Goal: Information Seeking & Learning: Learn about a topic

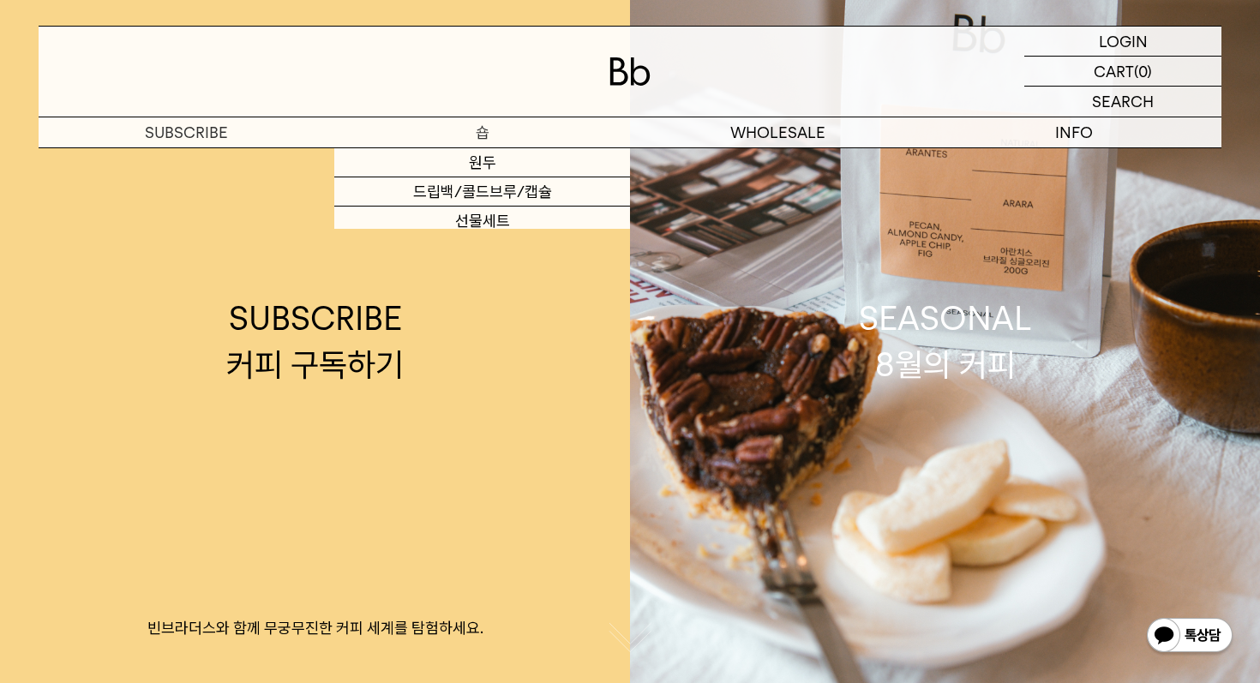
click at [498, 118] on p "숍" at bounding box center [482, 132] width 296 height 30
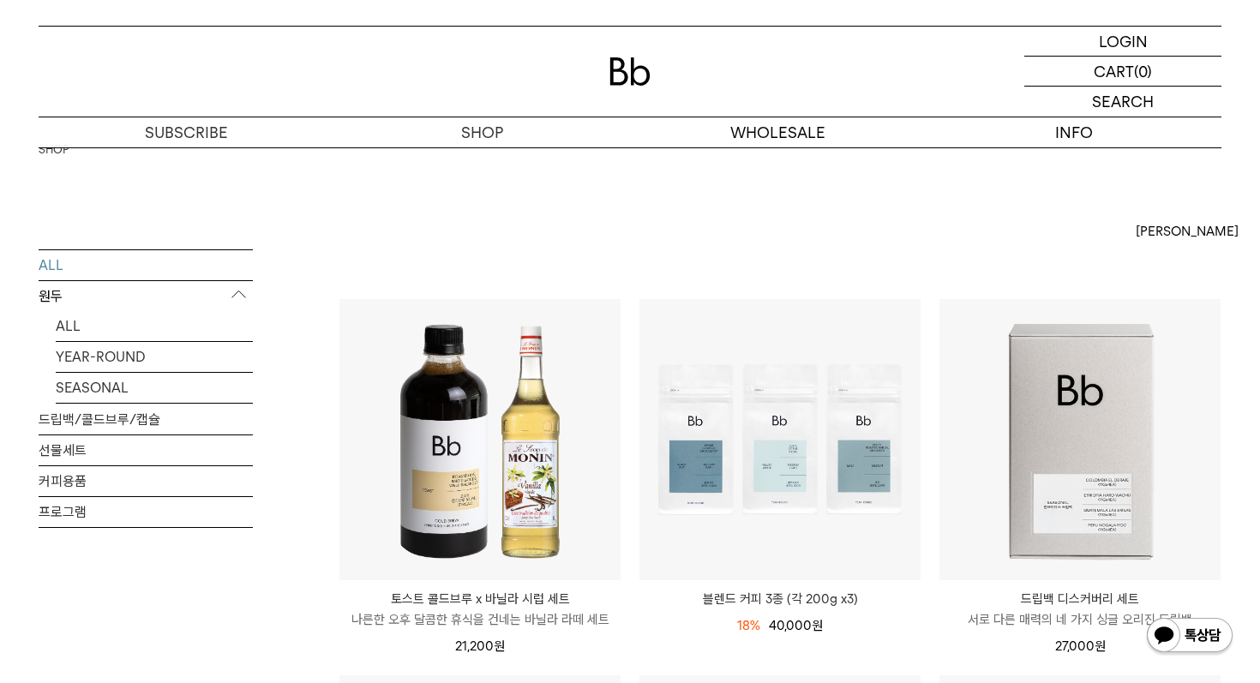
scroll to position [12, 0]
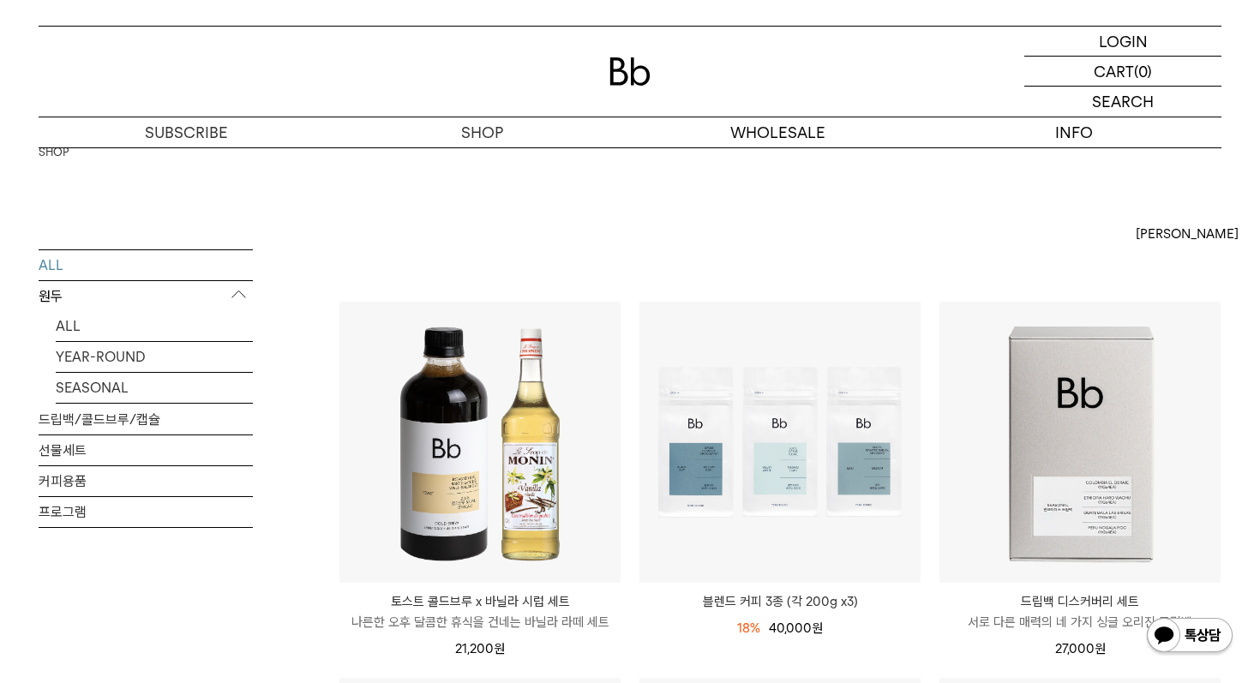
drag, startPoint x: 783, startPoint y: 237, endPoint x: 805, endPoint y: 228, distance: 23.9
click at [792, 234] on div "상품 26 개 최신순 최신순 인기순 낮은가격순 상품평순" at bounding box center [780, 260] width 883 height 82
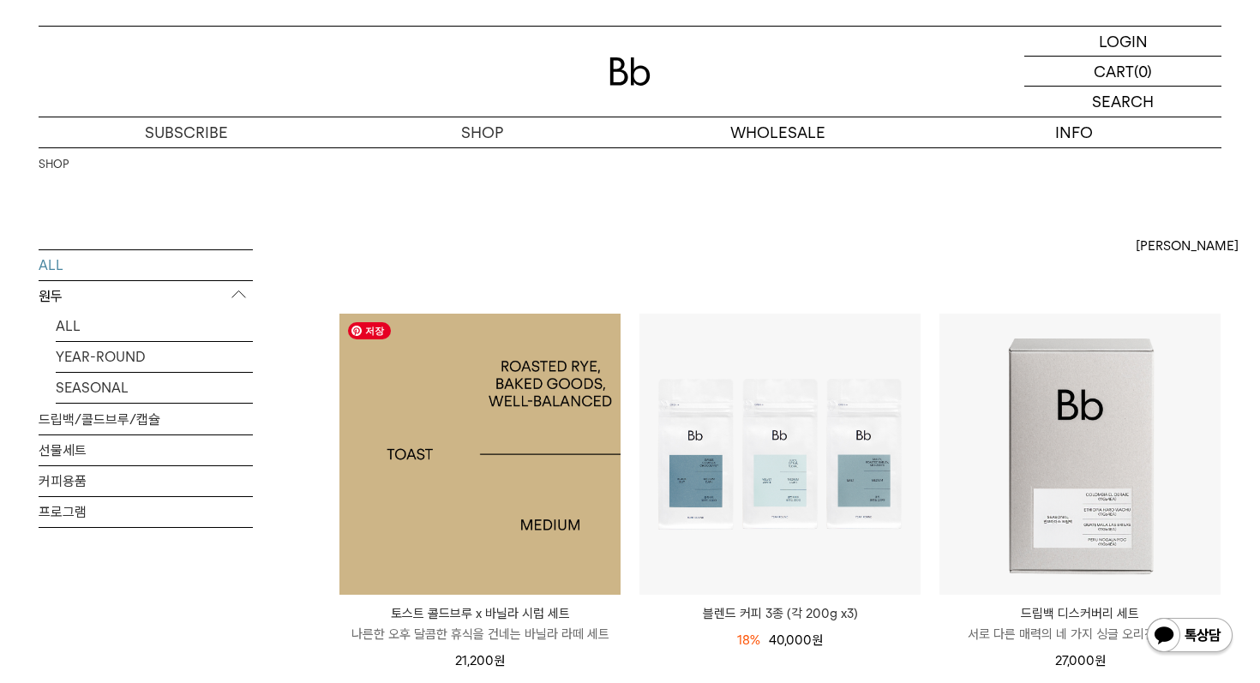
click at [538, 369] on img at bounding box center [480, 454] width 281 height 281
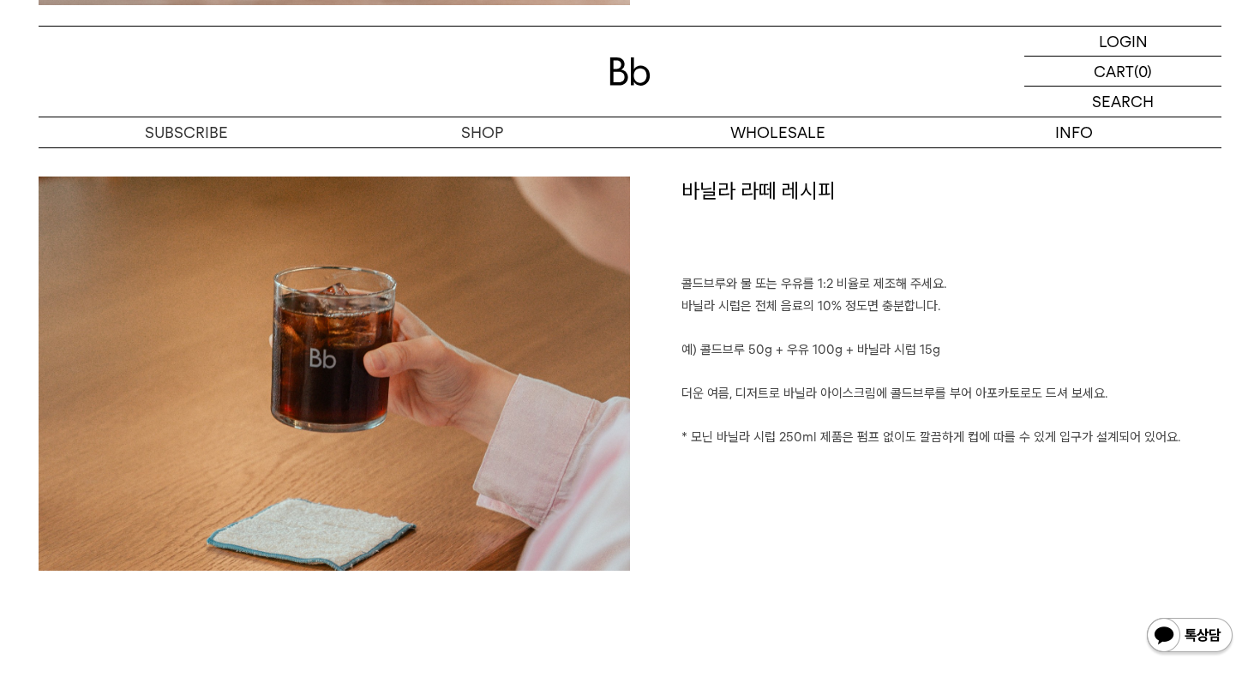
scroll to position [1413, 0]
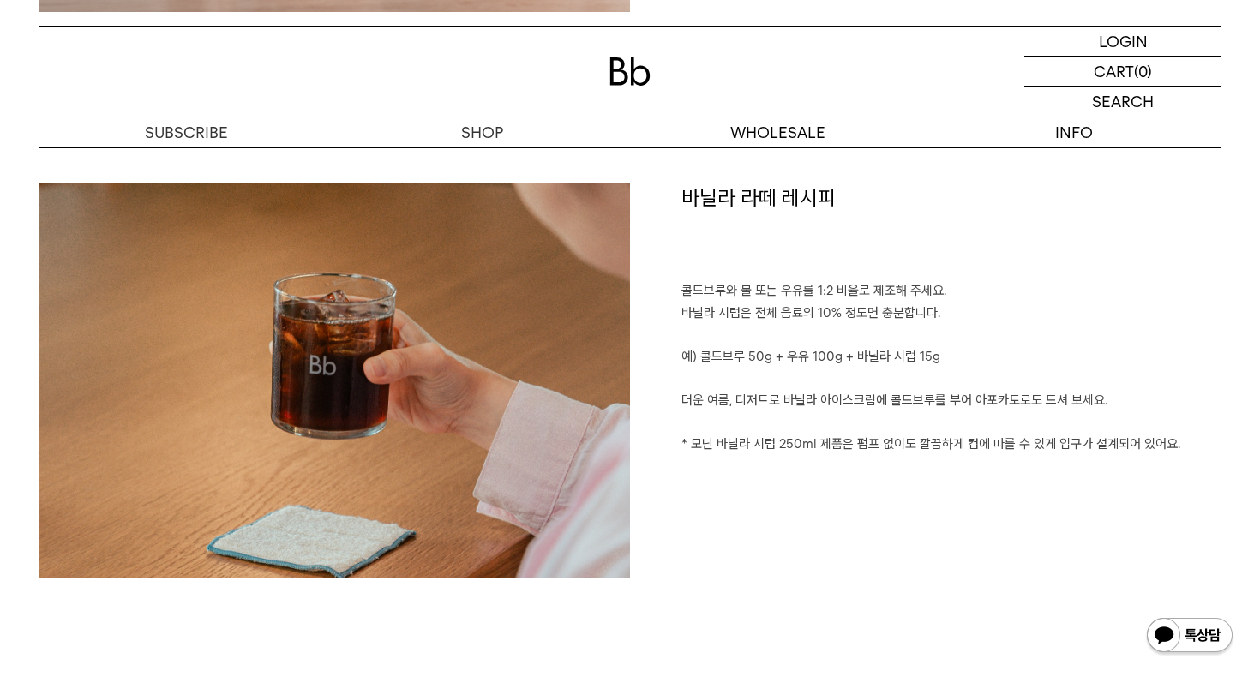
click at [898, 358] on p "예) 콜드브루 50g + 우유 100g + 바닐라 시럽 15g" at bounding box center [952, 357] width 540 height 22
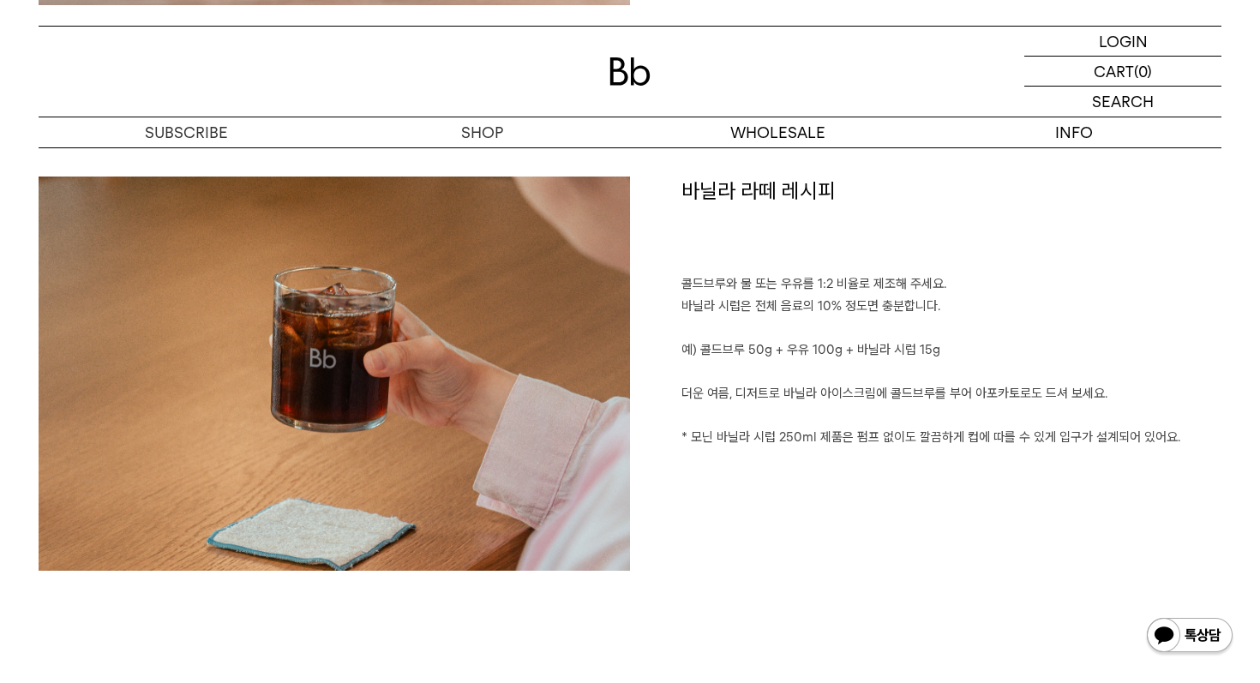
scroll to position [1418, 0]
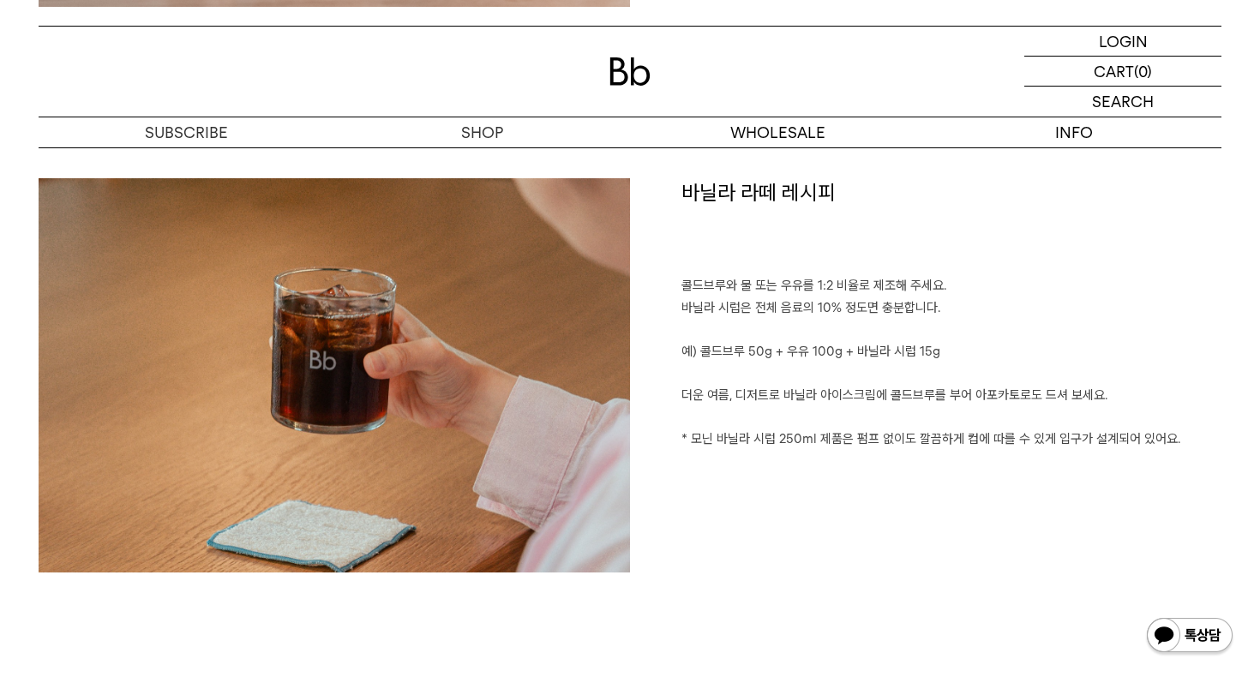
click at [981, 487] on div "바닐라 라떼 레시피 콜드브루와 물 또는 우유를 1:2 비율로 제조해 주세요. 바닐라 시럽은 전체 음료의 10% 정도면 충분합니다. 예) 콜드브…" at bounding box center [926, 375] width 592 height 394
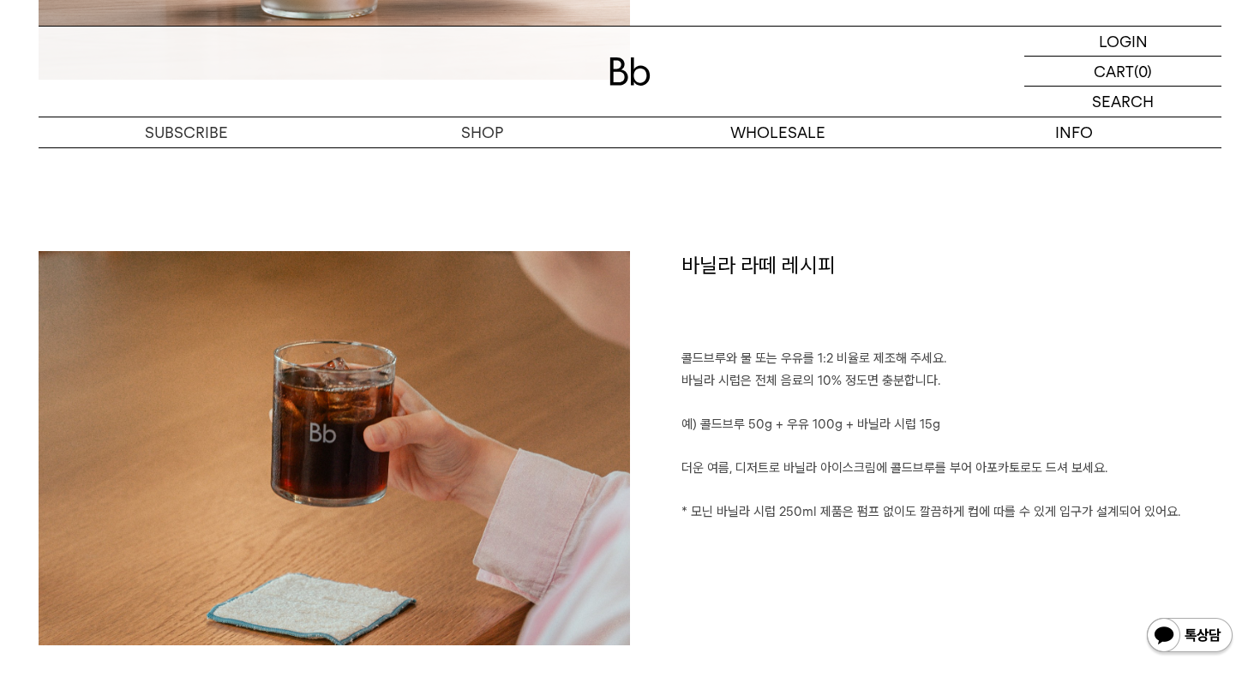
scroll to position [1343, 0]
